Goal: Information Seeking & Learning: Learn about a topic

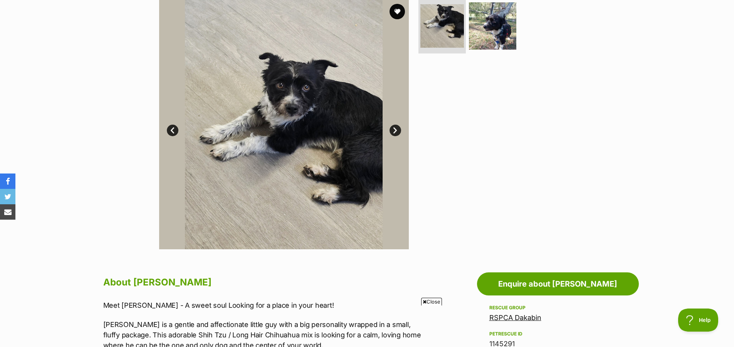
scroll to position [121, 0]
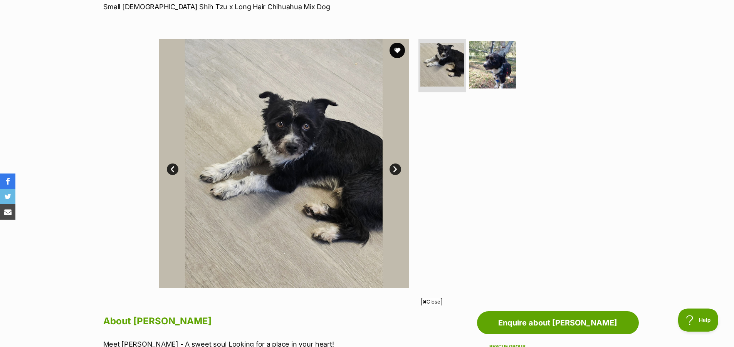
click at [392, 168] on link "Next" at bounding box center [395, 170] width 12 height 12
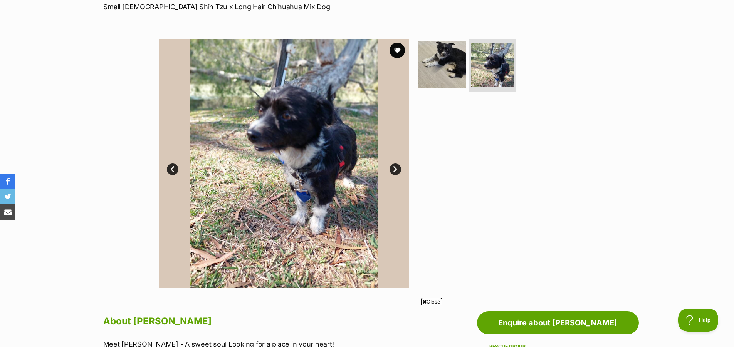
click at [168, 168] on link "Prev" at bounding box center [173, 170] width 12 height 12
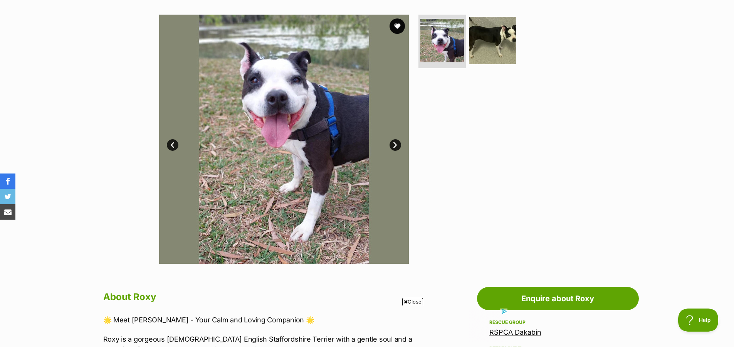
scroll to position [109, 0]
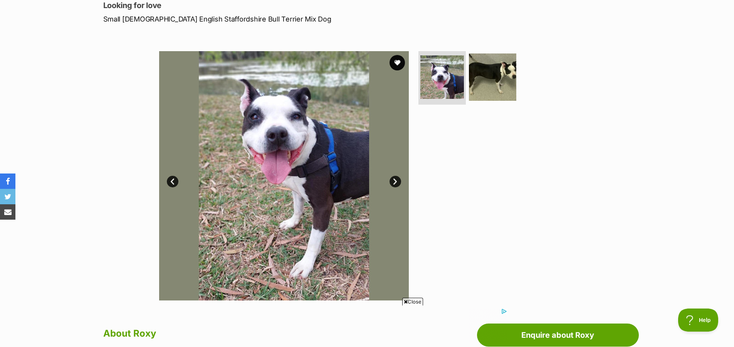
click at [396, 184] on link "Next" at bounding box center [395, 182] width 12 height 12
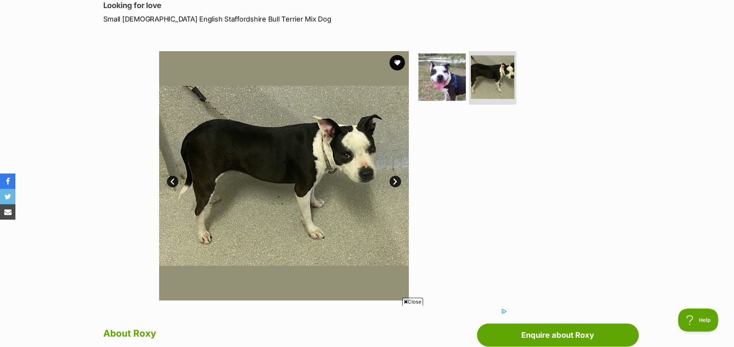
click at [173, 183] on link "Prev" at bounding box center [173, 182] width 12 height 12
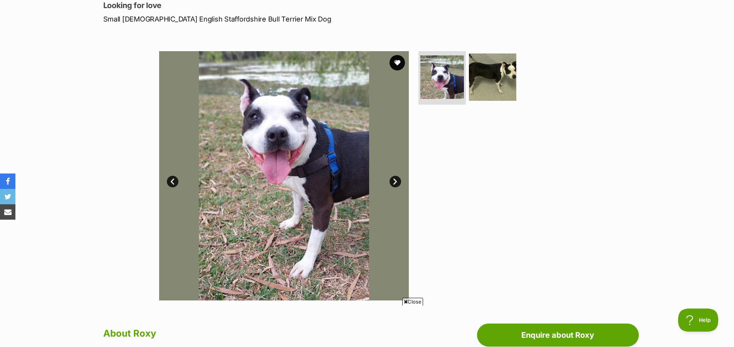
scroll to position [0, 0]
